Goal: Use online tool/utility

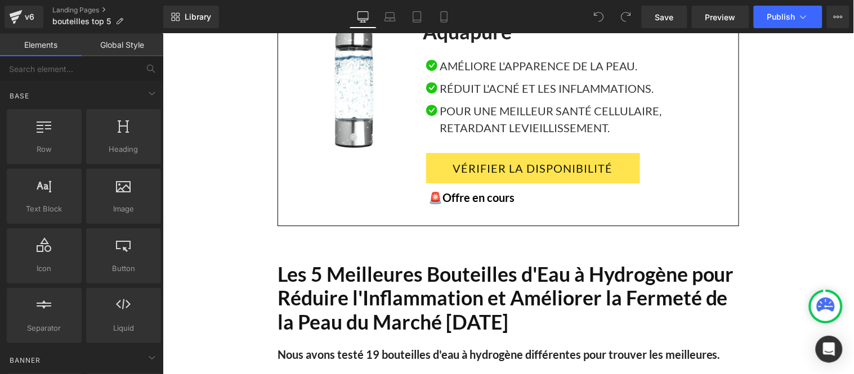
scroll to position [938, 0]
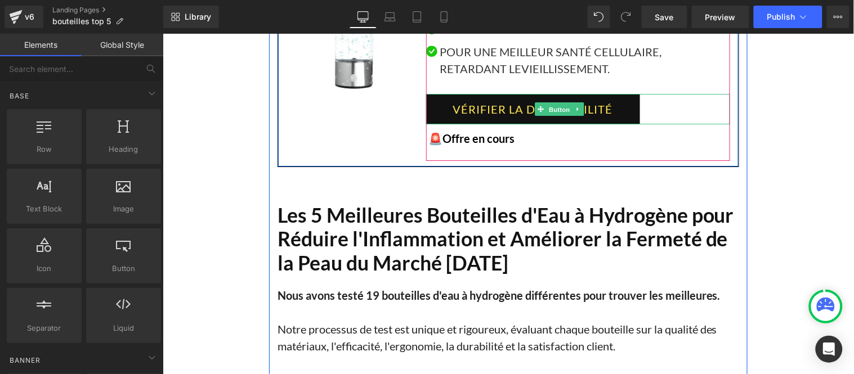
drag, startPoint x: 549, startPoint y: 127, endPoint x: 509, endPoint y: 135, distance: 40.7
click at [549, 116] on span "Button" at bounding box center [559, 109] width 26 height 14
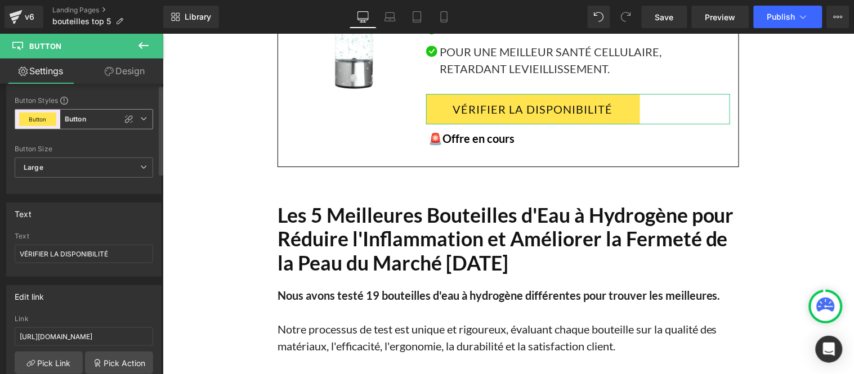
scroll to position [0, 0]
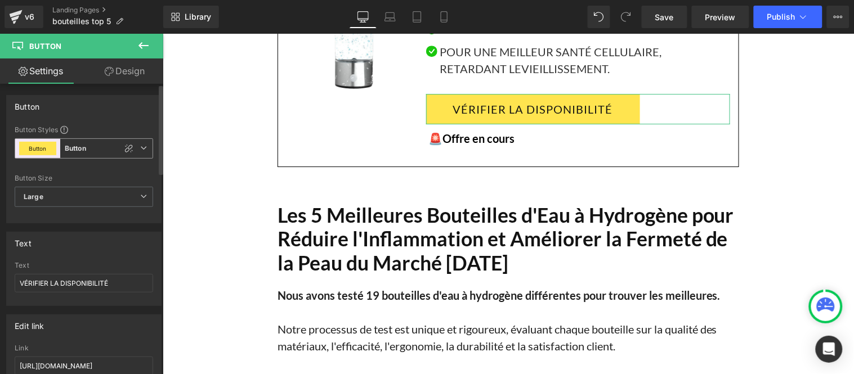
click at [141, 145] on icon at bounding box center [143, 148] width 7 height 7
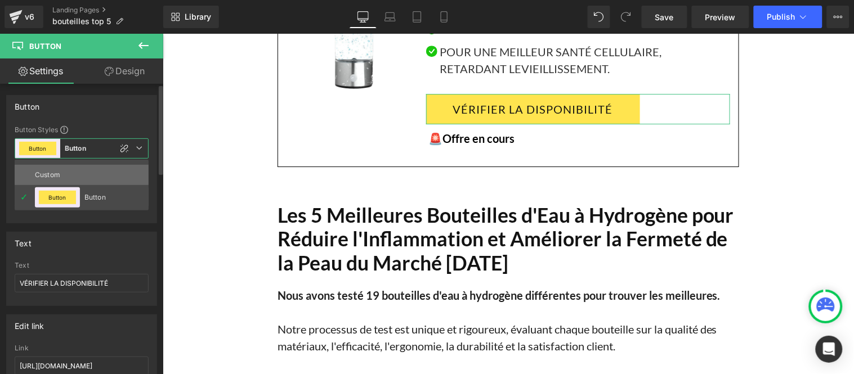
click at [87, 175] on li "Custom" at bounding box center [82, 175] width 134 height 20
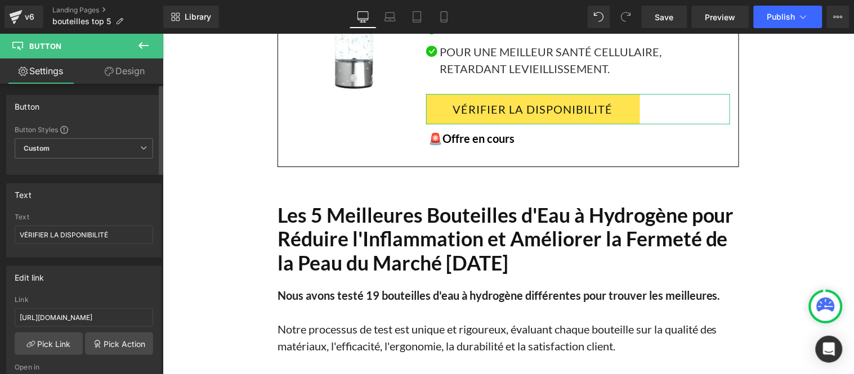
type input "Color 9"
type input "Color 3"
type input "Color 9"
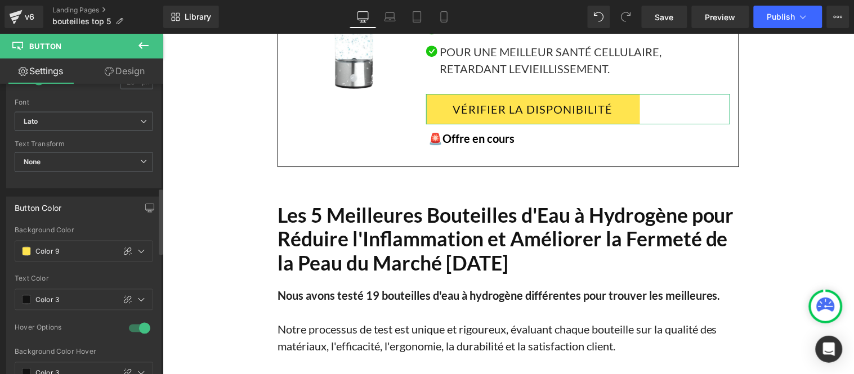
scroll to position [500, 0]
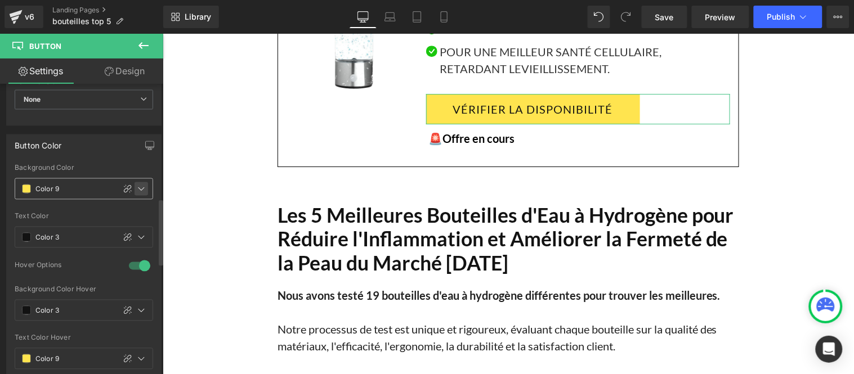
click at [137, 193] on icon at bounding box center [141, 189] width 9 height 9
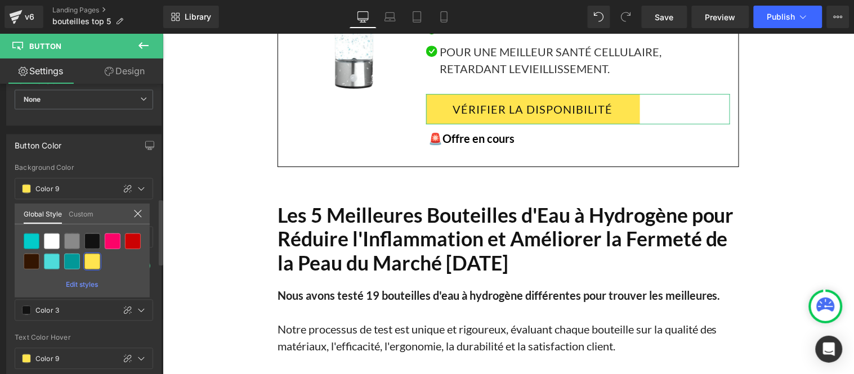
click at [140, 215] on icon at bounding box center [137, 213] width 9 height 9
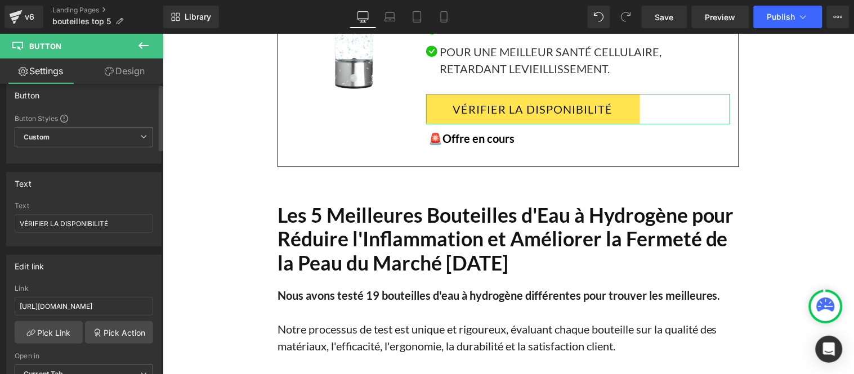
scroll to position [0, 0]
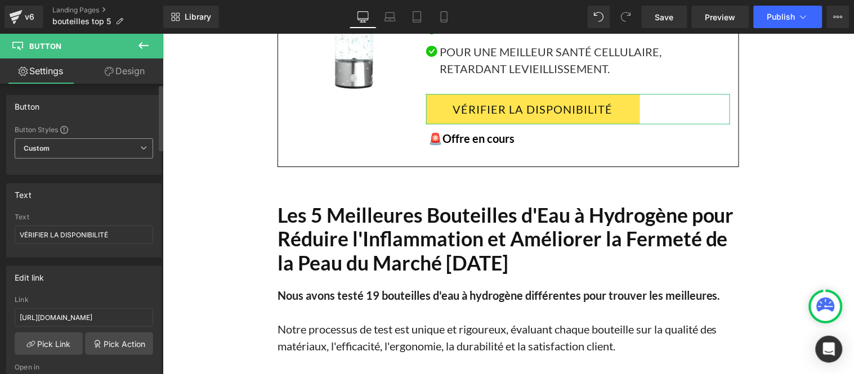
click at [134, 150] on span "Custom" at bounding box center [84, 148] width 138 height 20
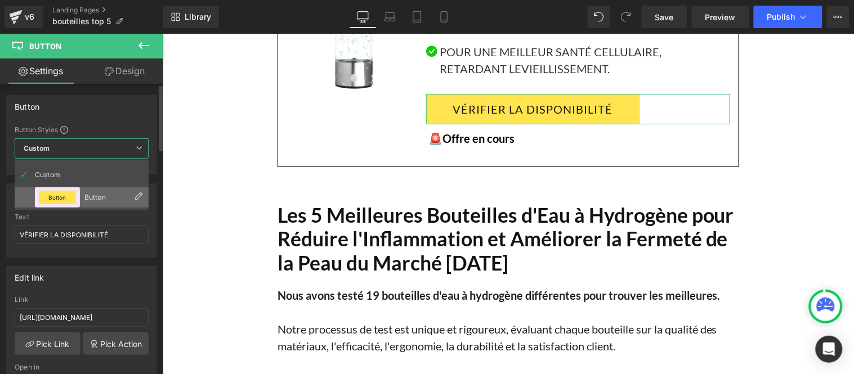
click at [105, 192] on li "Button Button" at bounding box center [82, 197] width 134 height 20
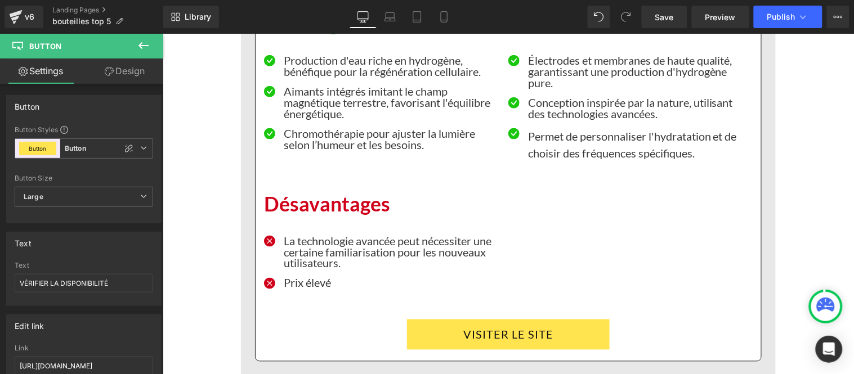
scroll to position [3439, 0]
